Goal: Find specific page/section: Find specific page/section

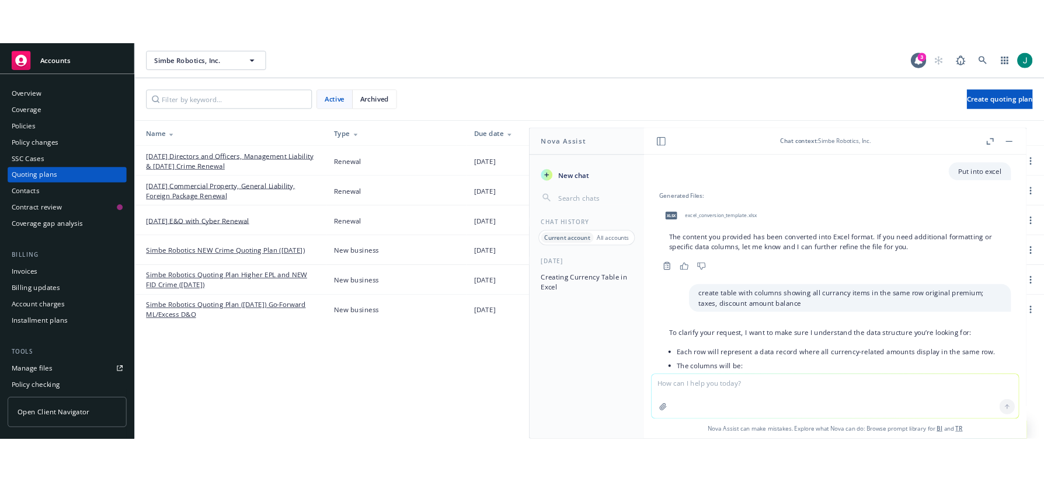
scroll to position [641, 0]
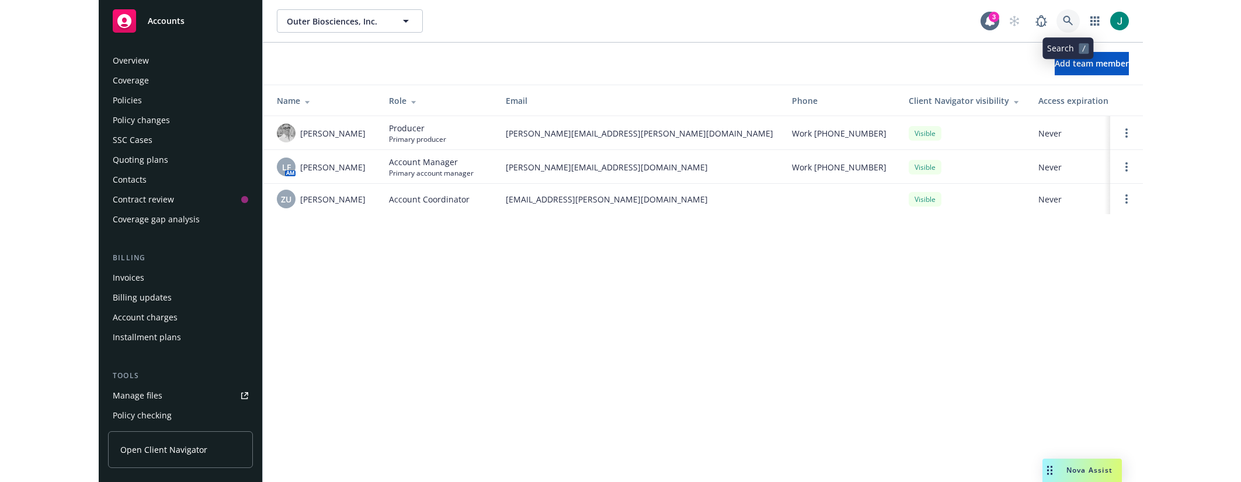
scroll to position [318, 0]
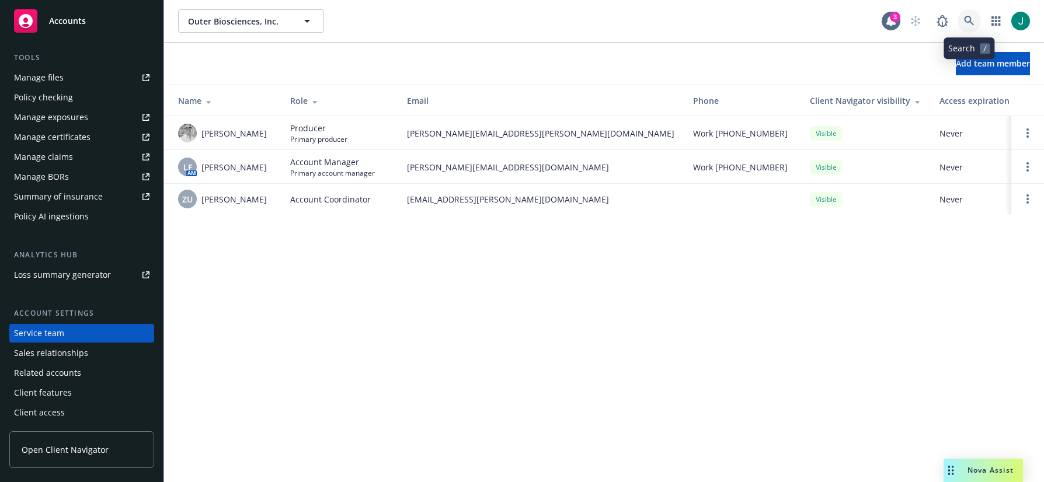
click at [970, 20] on icon at bounding box center [969, 21] width 11 height 11
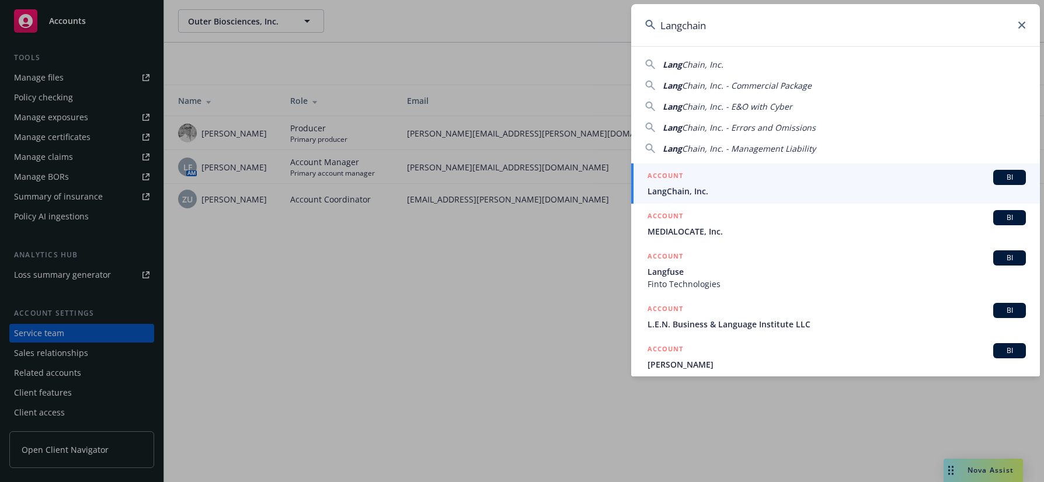
type input "Langchain"
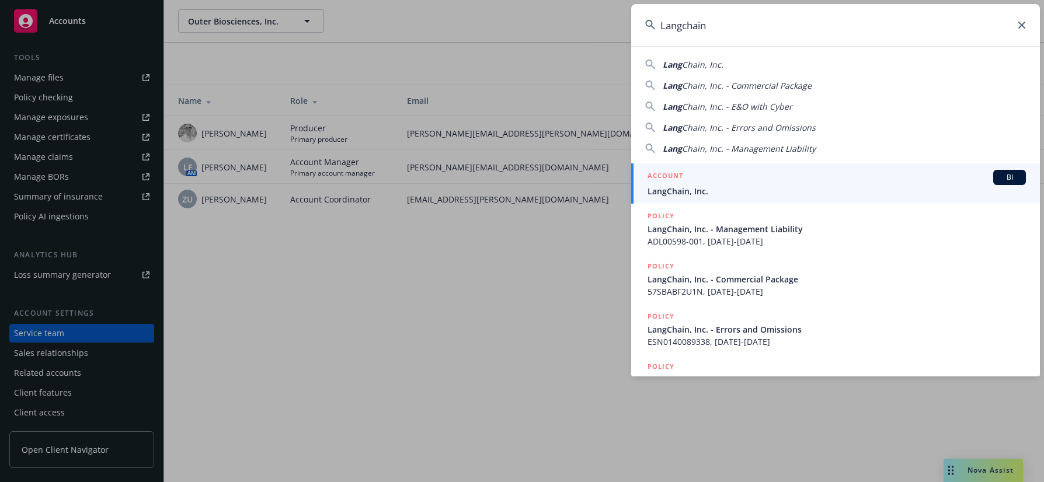
click at [740, 177] on div "ACCOUNT BI" at bounding box center [836, 177] width 378 height 15
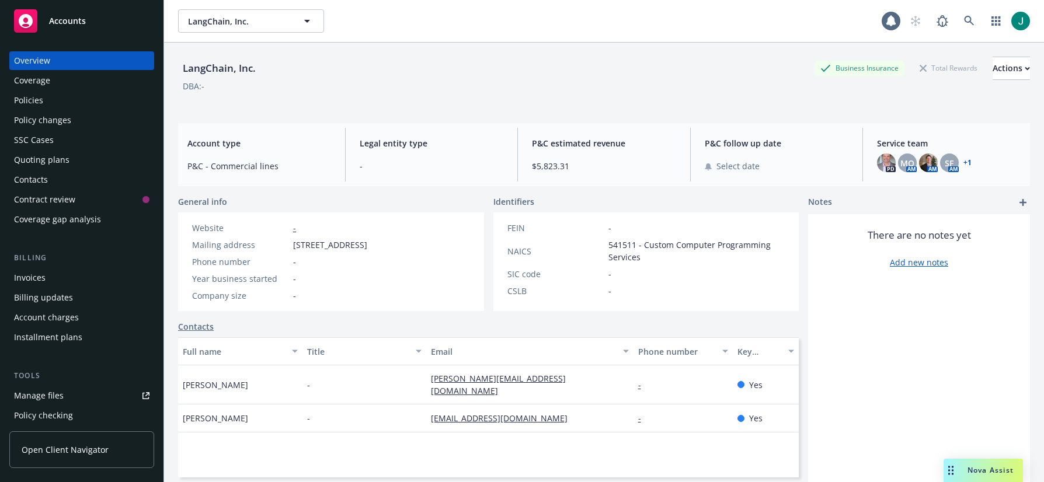
click at [40, 97] on div "Policies" at bounding box center [28, 100] width 29 height 19
